Goal: Communication & Community: Connect with others

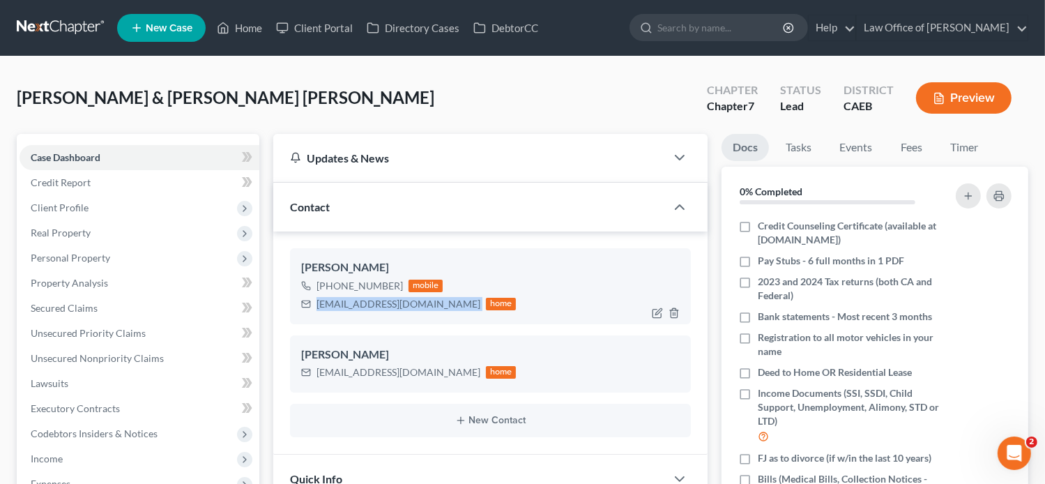
drag, startPoint x: 438, startPoint y: 301, endPoint x: 303, endPoint y: 307, distance: 134.6
click at [303, 307] on div "[EMAIL_ADDRESS][DOMAIN_NAME] home" at bounding box center [408, 304] width 215 height 18
copy div "[EMAIL_ADDRESS][DOMAIN_NAME]"
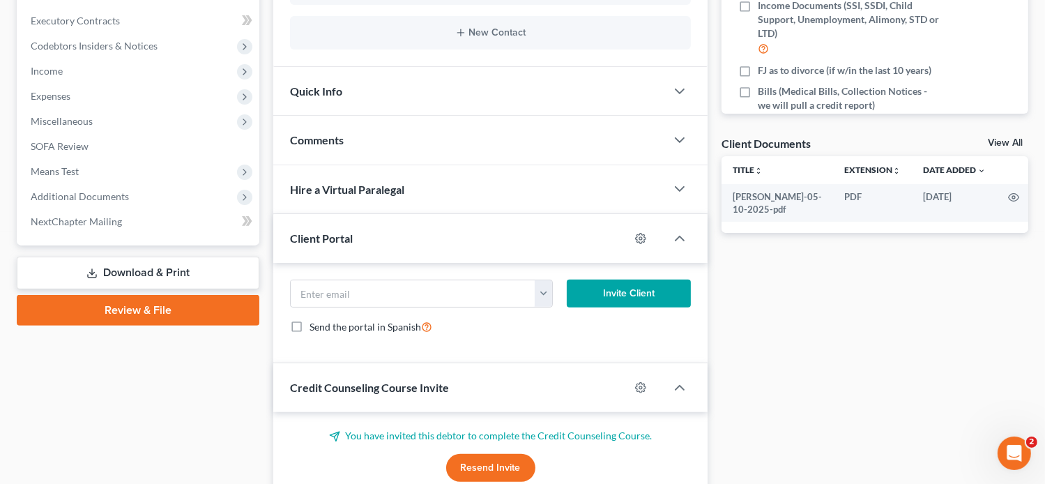
scroll to position [413, 0]
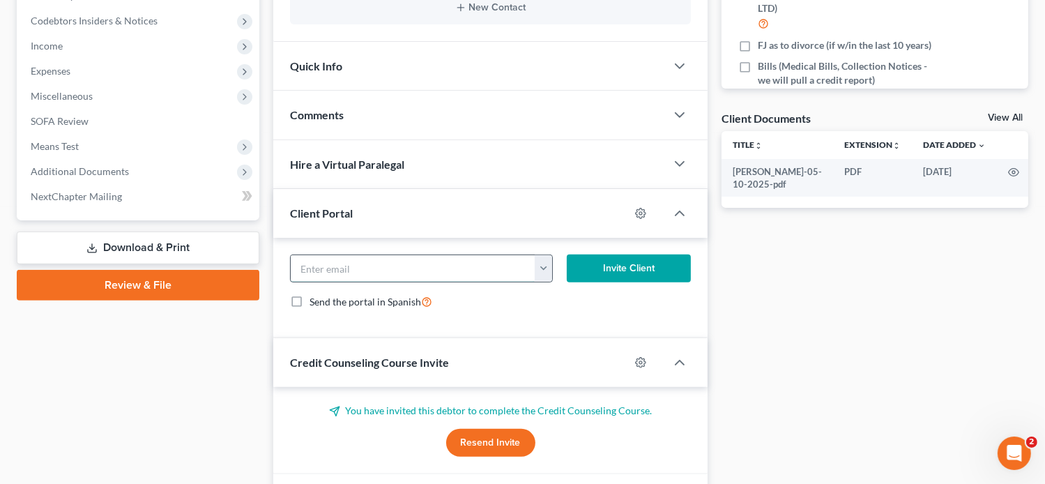
click at [403, 265] on input "email" at bounding box center [413, 268] width 245 height 26
paste input "[EMAIL_ADDRESS][DOMAIN_NAME]"
type input "[EMAIL_ADDRESS][DOMAIN_NAME]"
click at [597, 268] on button "Invite Client" at bounding box center [629, 268] width 125 height 28
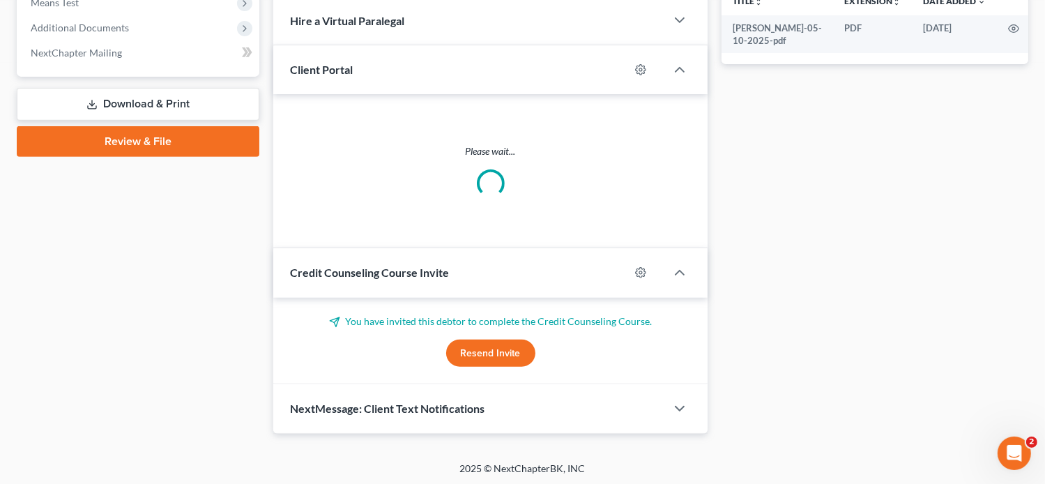
scroll to position [488, 0]
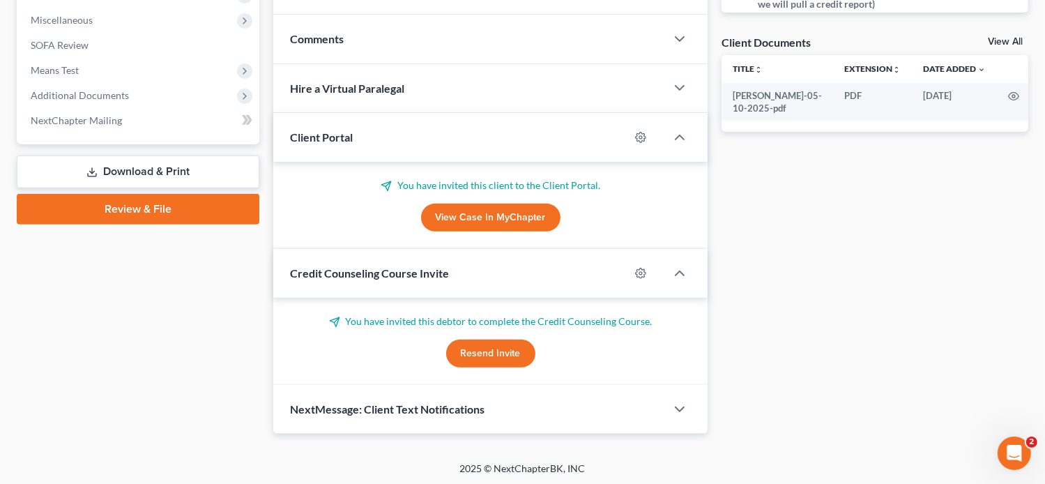
click at [498, 349] on button "Resend Invite" at bounding box center [490, 353] width 89 height 28
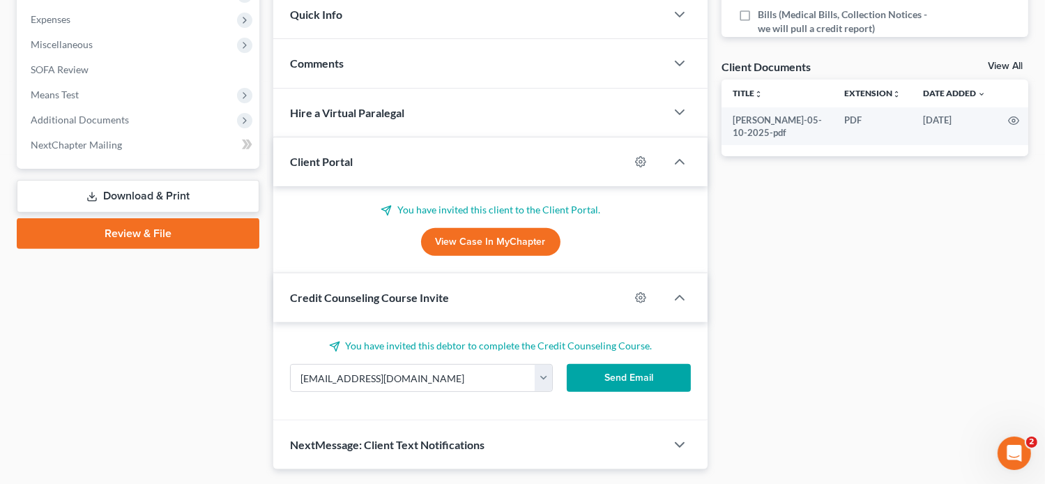
scroll to position [463, 0]
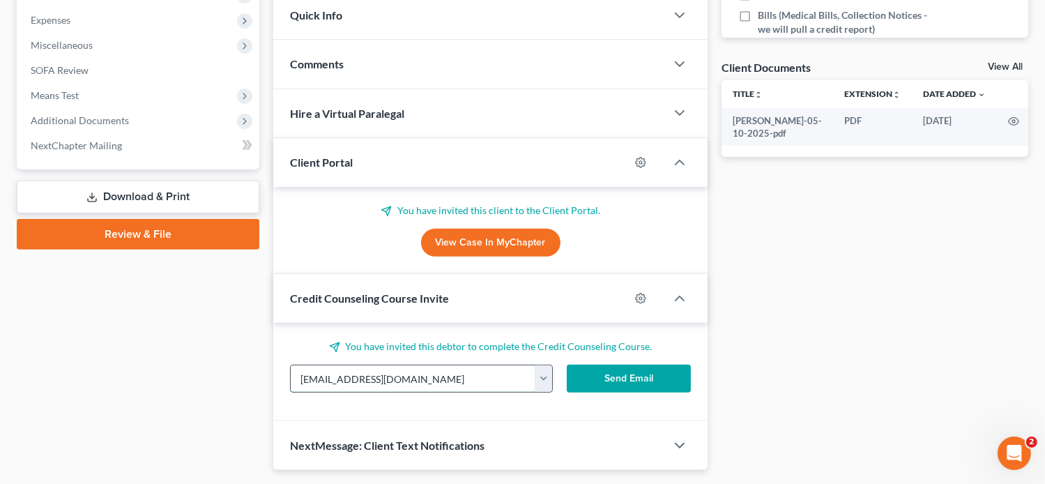
drag, startPoint x: 387, startPoint y: 381, endPoint x: 295, endPoint y: 380, distance: 92.7
click at [295, 380] on input "[EMAIL_ADDRESS][DOMAIN_NAME]" at bounding box center [413, 378] width 245 height 26
paste input "[EMAIL_ADDRESS]"
type input "[EMAIL_ADDRESS][DOMAIN_NAME]"
click at [596, 371] on button "Send Email" at bounding box center [629, 378] width 125 height 28
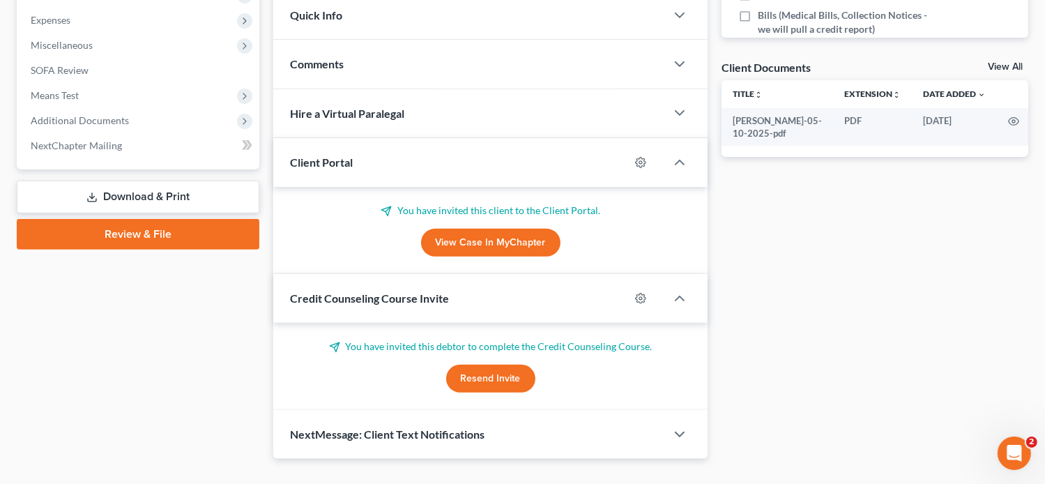
scroll to position [0, 0]
